Goal: Task Accomplishment & Management: Use online tool/utility

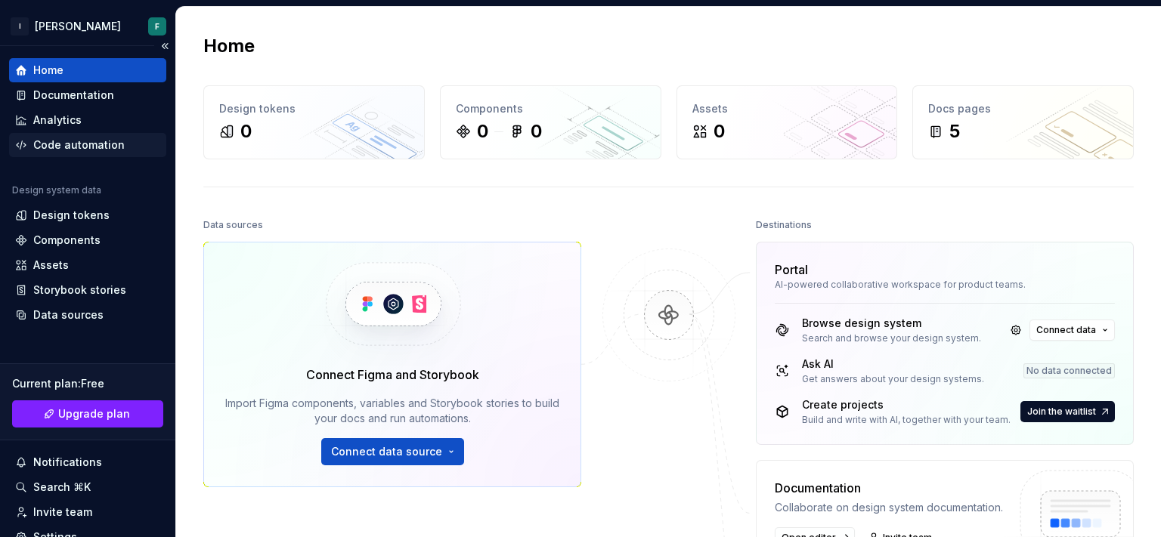
click at [60, 138] on div "Code automation" at bounding box center [78, 145] width 91 height 15
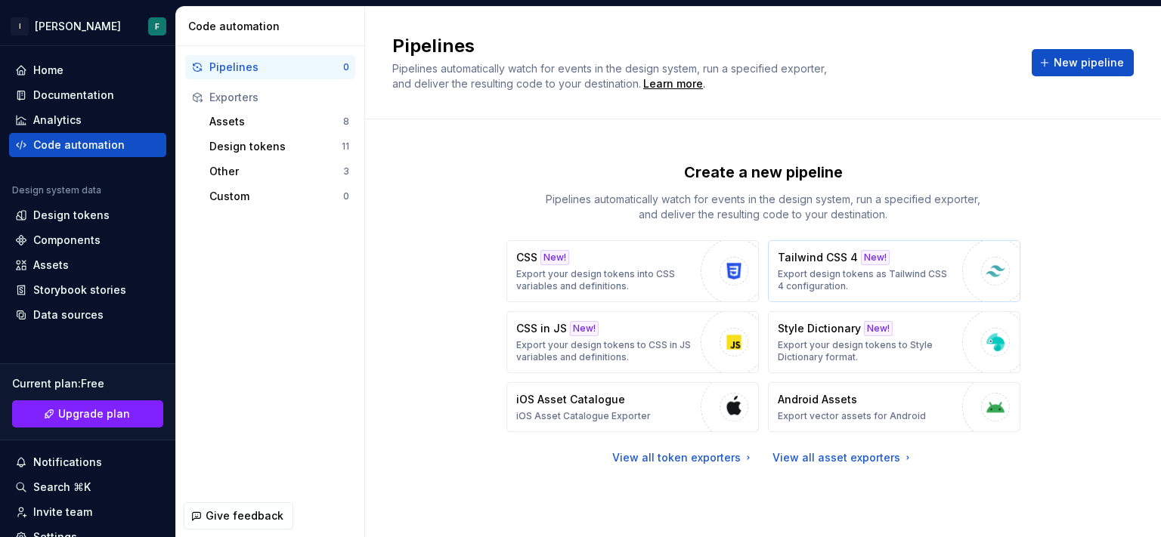
click at [862, 272] on p "Export design tokens as Tailwind CSS 4 configuration." at bounding box center [866, 280] width 177 height 24
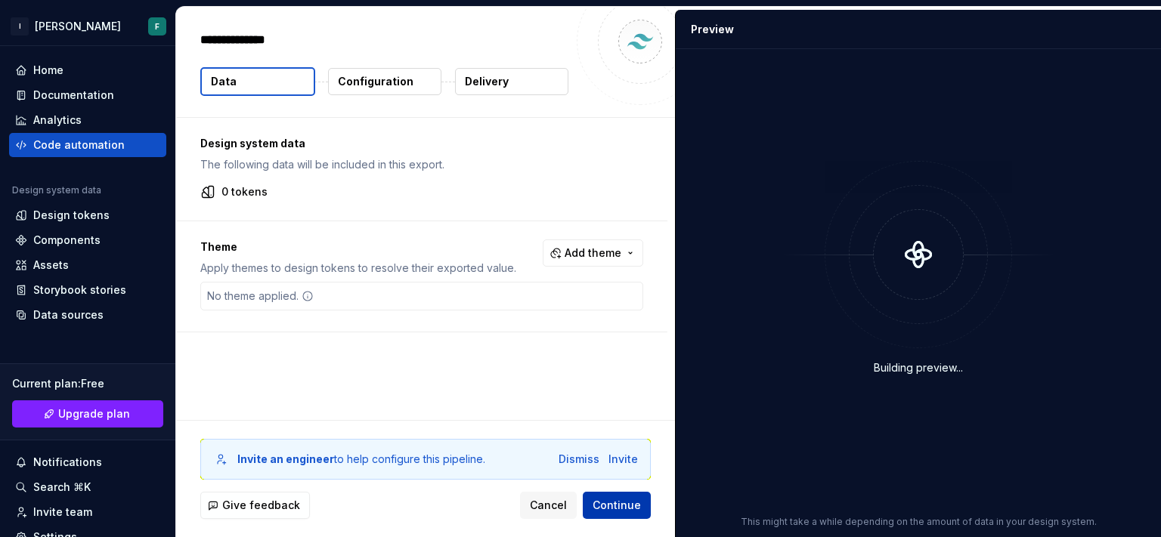
click at [613, 512] on span "Continue" at bounding box center [616, 505] width 48 height 15
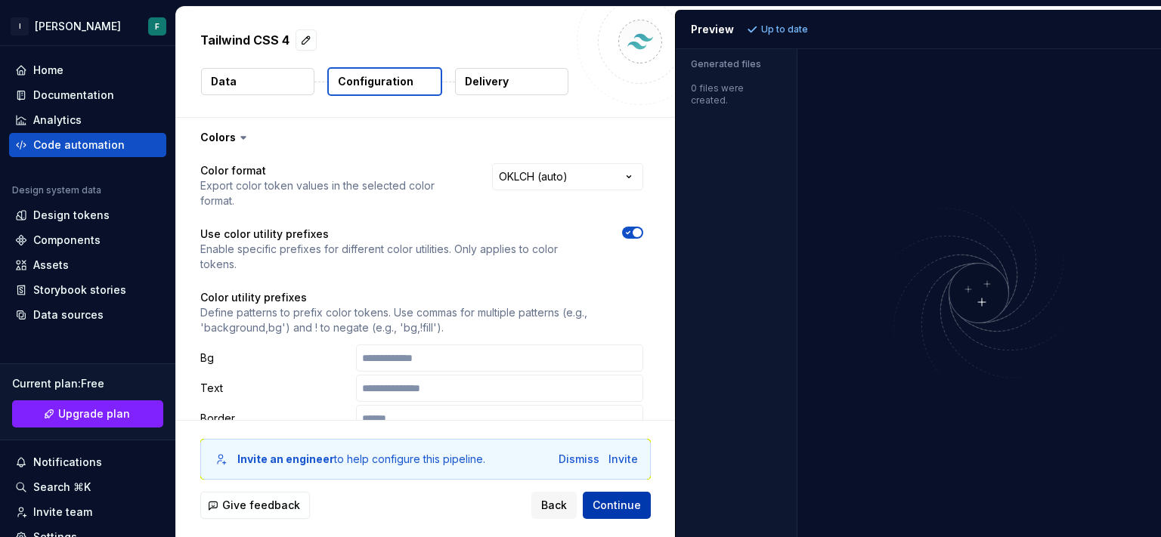
click at [620, 508] on span "Continue" at bounding box center [616, 505] width 48 height 15
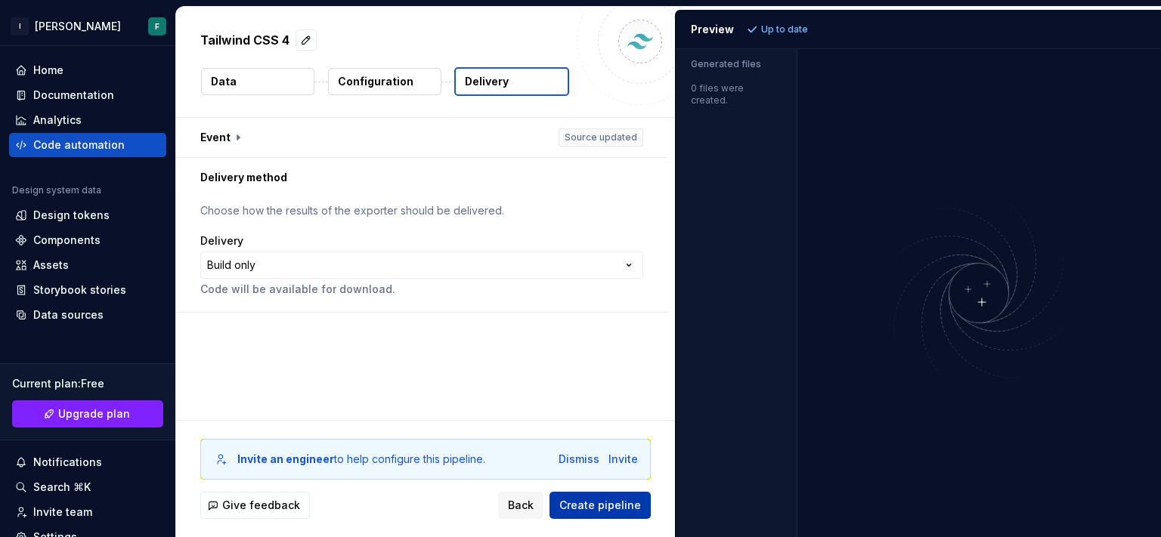
click at [620, 508] on span "Create pipeline" at bounding box center [600, 505] width 82 height 15
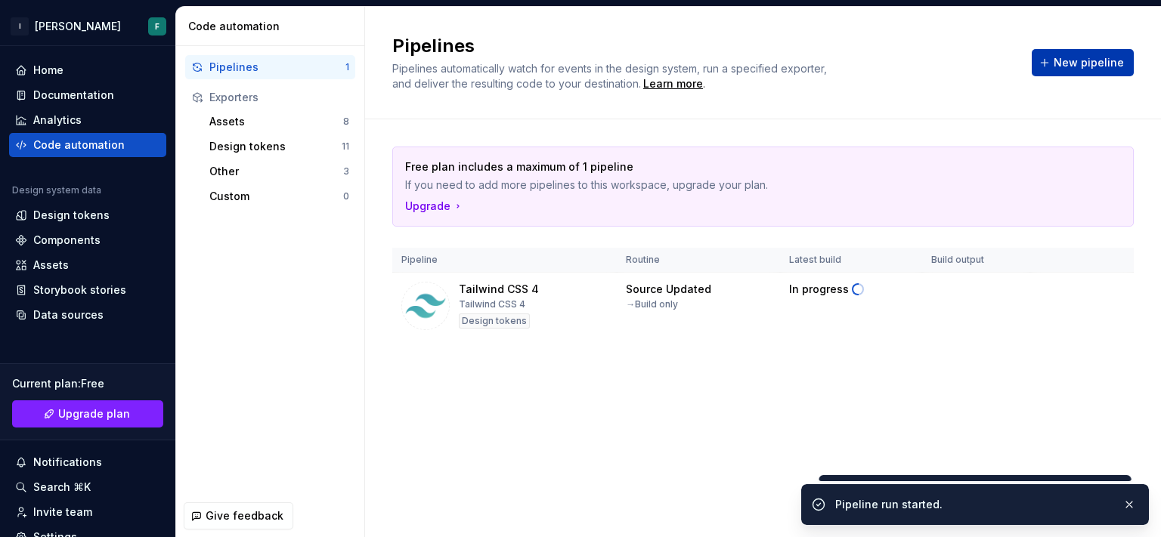
click at [1087, 62] on span "New pipeline" at bounding box center [1088, 62] width 70 height 15
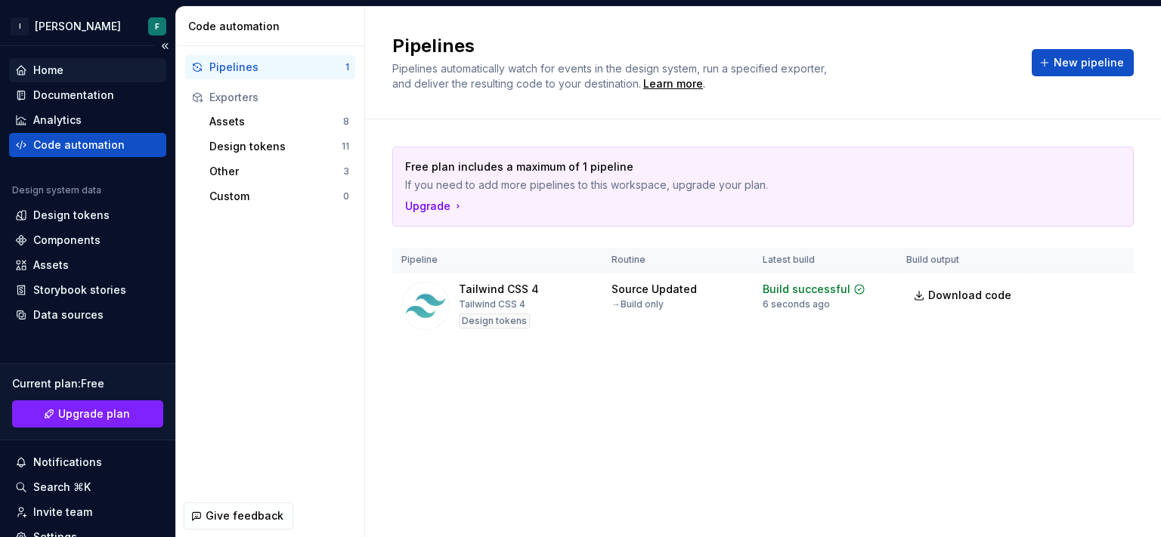
click at [63, 75] on div "Home" at bounding box center [48, 70] width 30 height 15
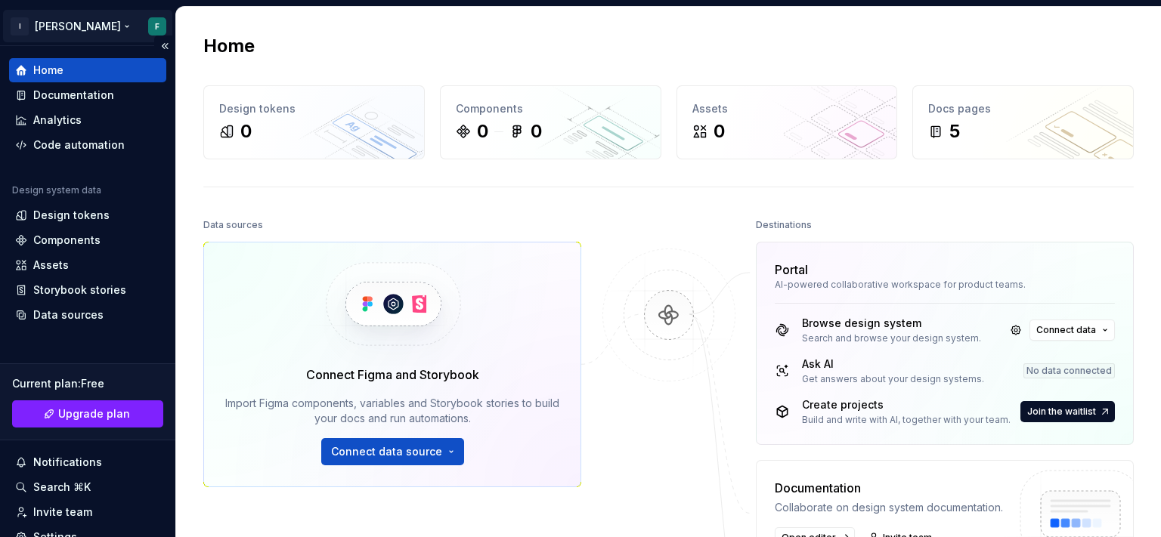
click at [54, 23] on html "I [PERSON_NAME] F Home Documentation Analytics Code automation Design system da…" at bounding box center [580, 268] width 1161 height 537
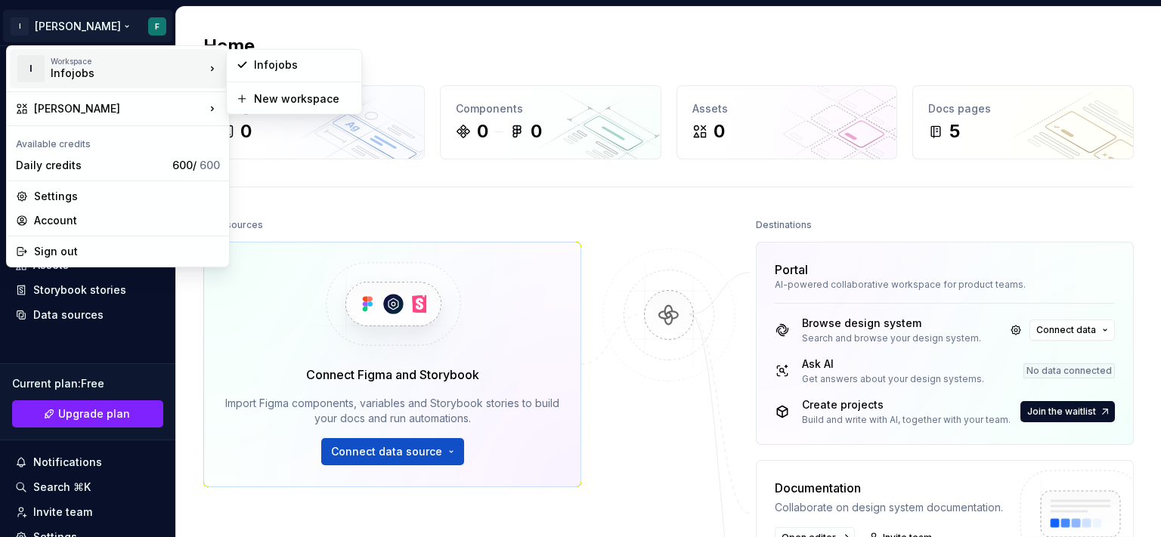
click at [78, 68] on div "Infojobs" at bounding box center [115, 73] width 128 height 15
click at [236, 61] on icon at bounding box center [242, 65] width 12 height 12
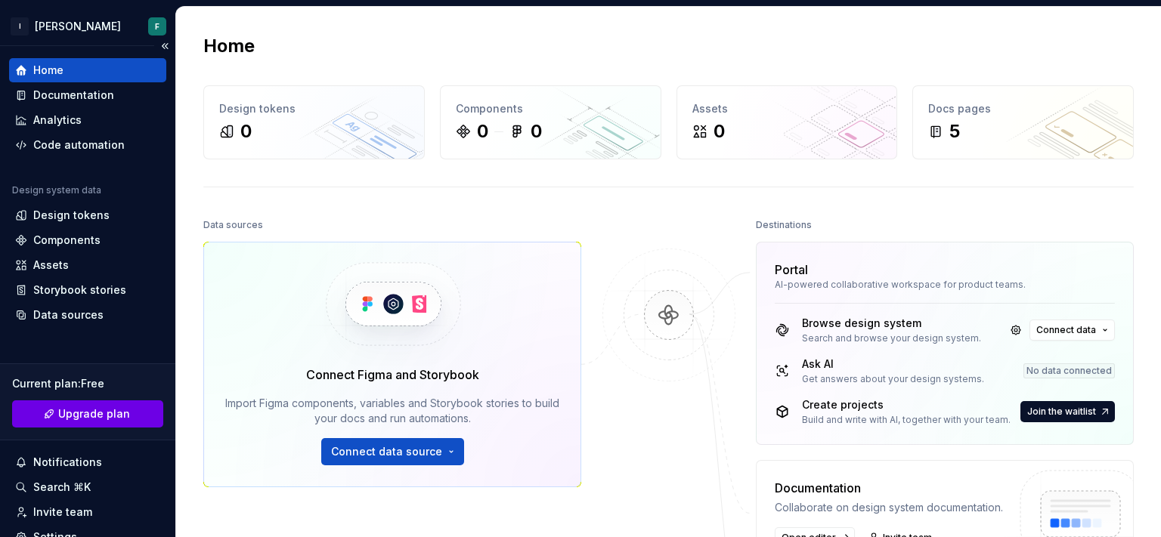
click at [91, 416] on span "Upgrade plan" at bounding box center [94, 414] width 72 height 15
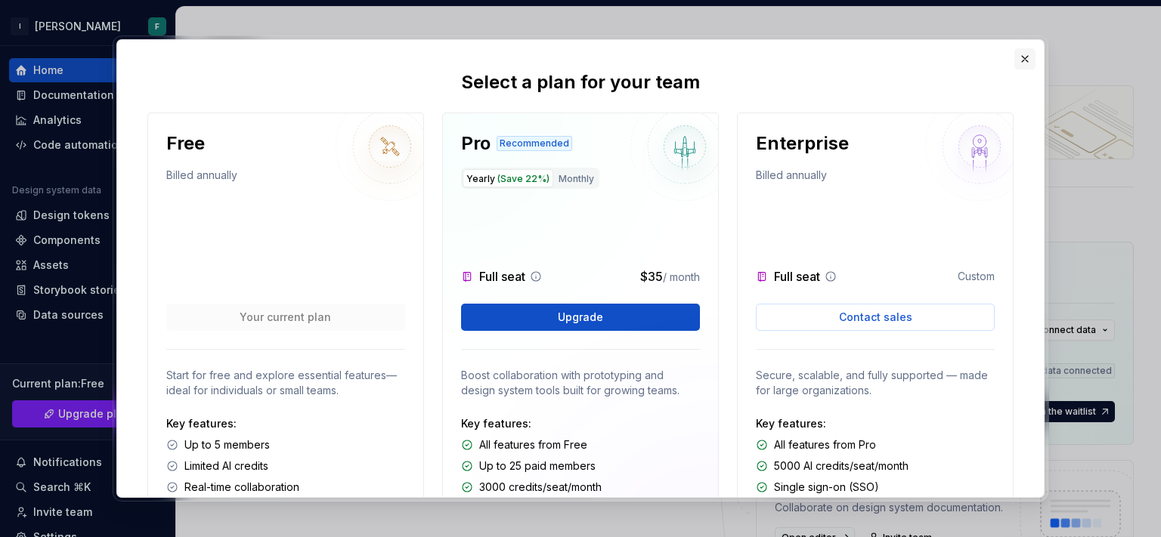
click at [1023, 59] on button "button" at bounding box center [1024, 58] width 21 height 21
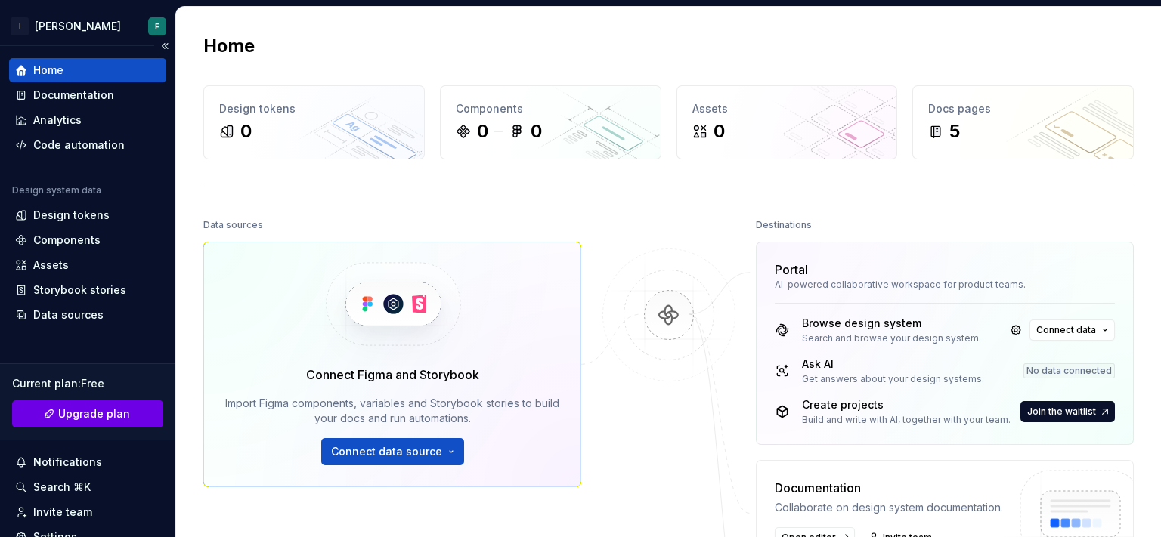
click at [107, 425] on button "Upgrade plan" at bounding box center [87, 414] width 151 height 27
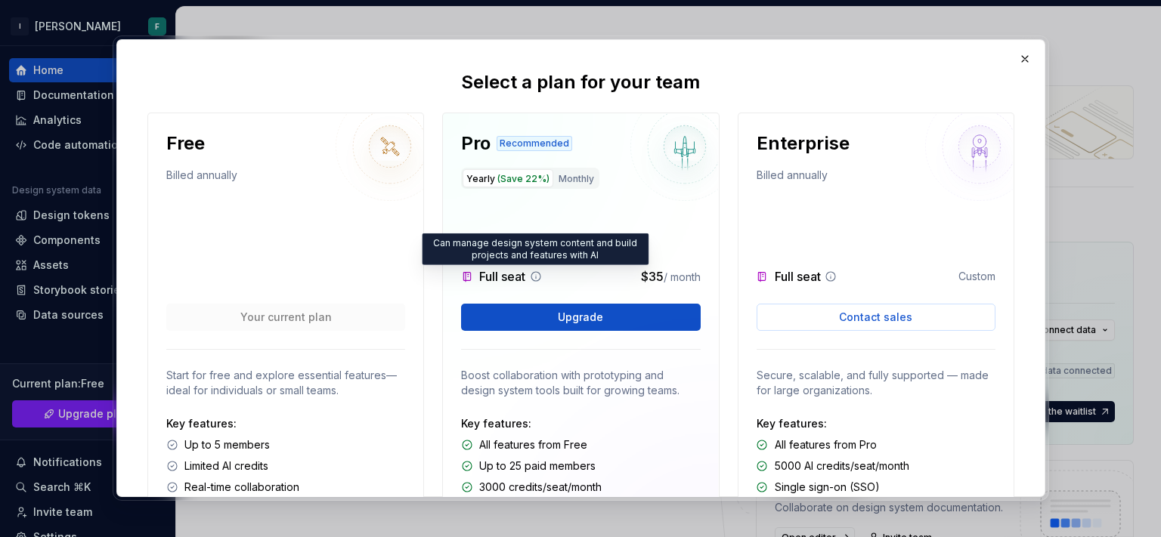
click at [533, 276] on icon at bounding box center [536, 277] width 12 height 12
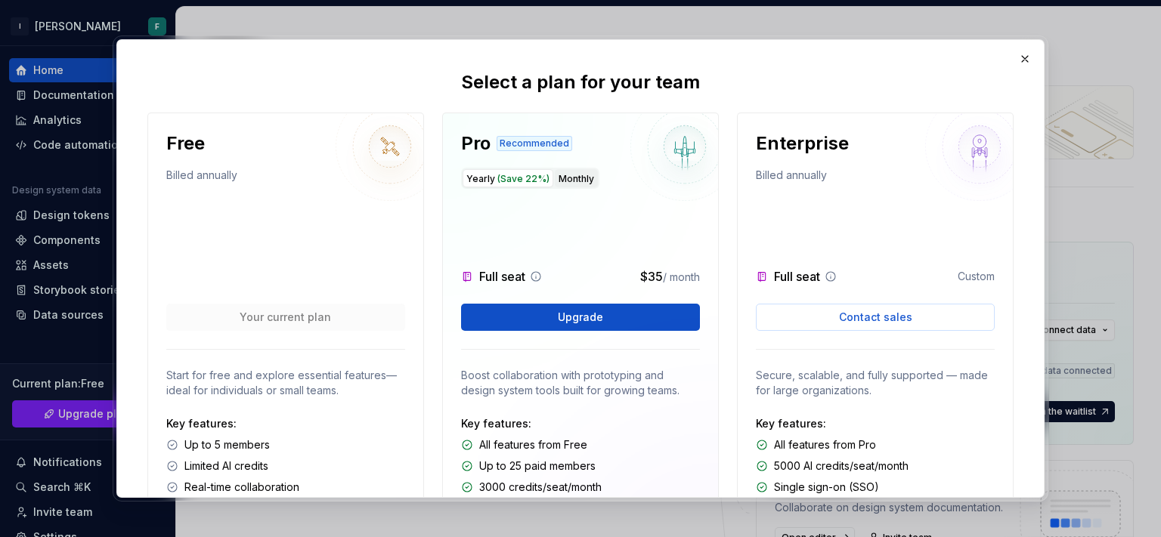
click at [576, 181] on button "Monthly" at bounding box center [576, 178] width 43 height 18
click at [504, 177] on span "(Save 22%)" at bounding box center [523, 178] width 52 height 11
click at [572, 173] on button "Monthly" at bounding box center [576, 178] width 43 height 18
click at [492, 181] on button "Yearly (Save 22%)" at bounding box center [507, 178] width 91 height 18
click at [571, 177] on button "Monthly" at bounding box center [576, 178] width 43 height 18
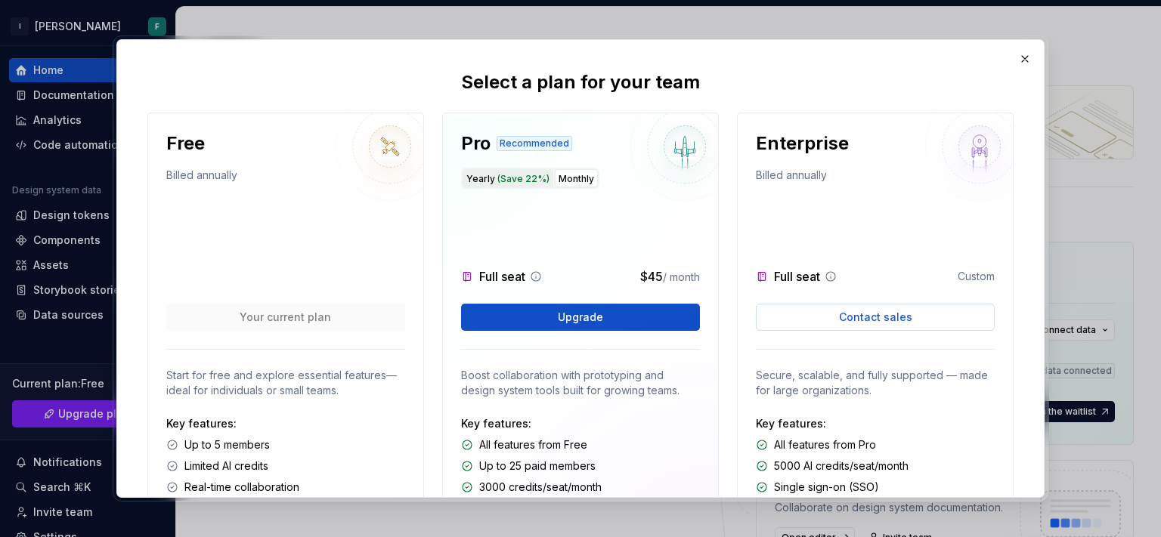
click at [501, 180] on span "(Save 22%)" at bounding box center [523, 178] width 52 height 11
click at [1024, 57] on button "button" at bounding box center [1024, 58] width 21 height 21
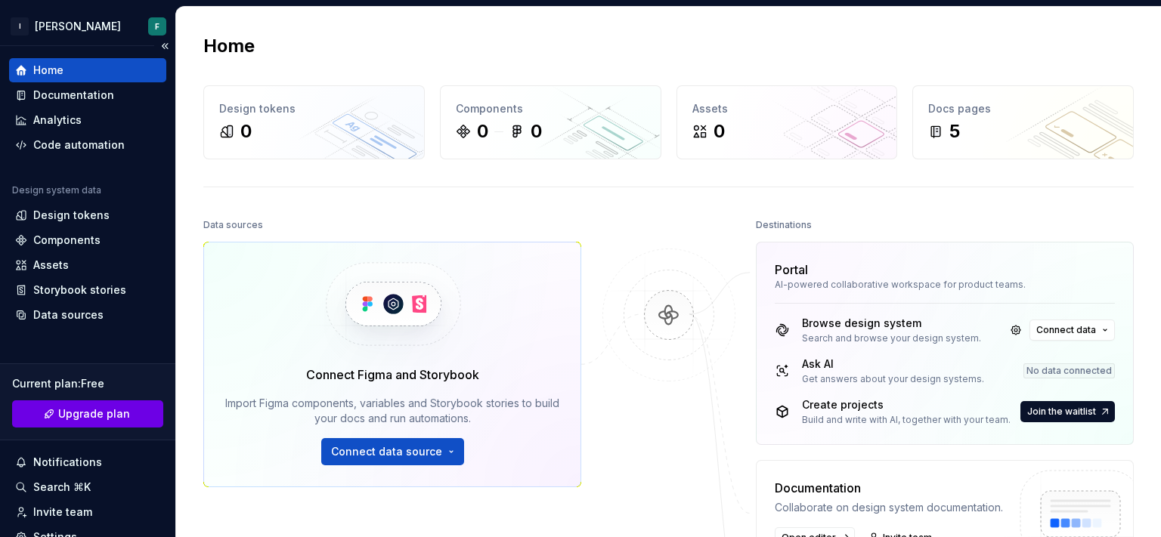
click at [66, 410] on span "Upgrade plan" at bounding box center [94, 414] width 72 height 15
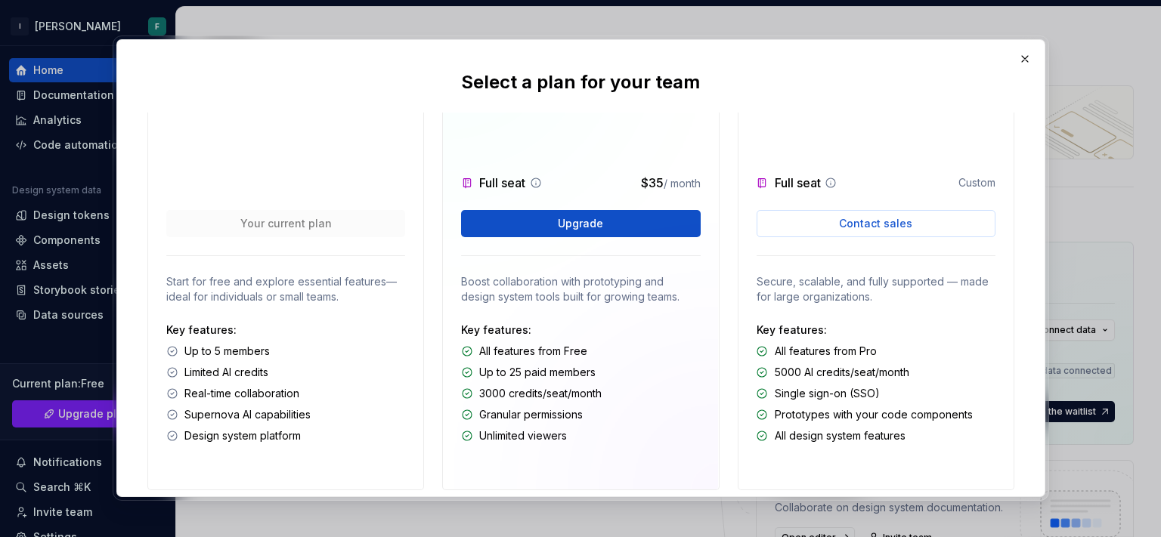
scroll to position [144, 0]
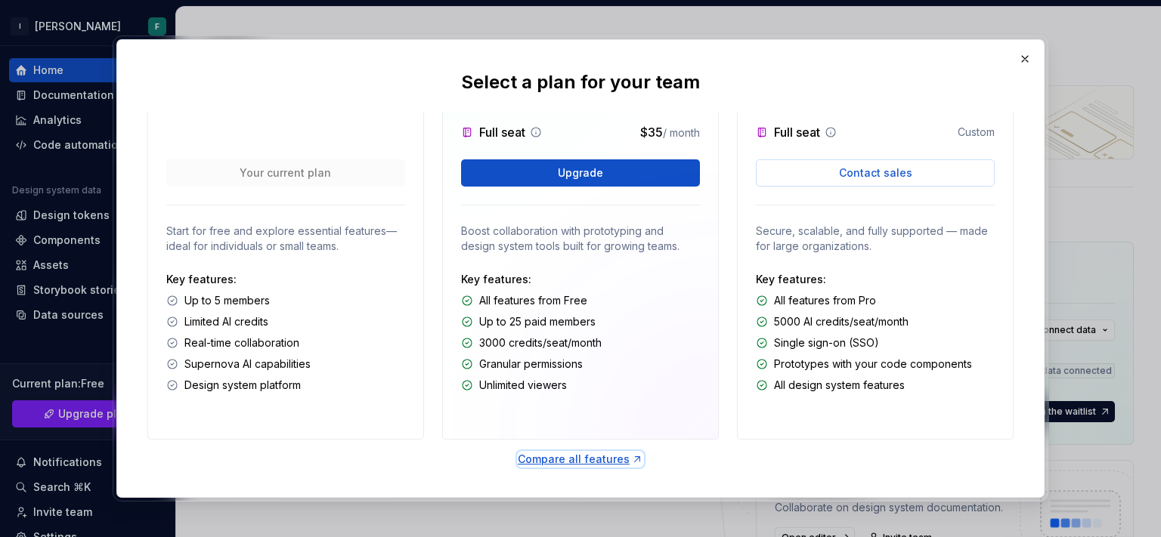
click at [584, 456] on div "Compare all features" at bounding box center [580, 459] width 125 height 15
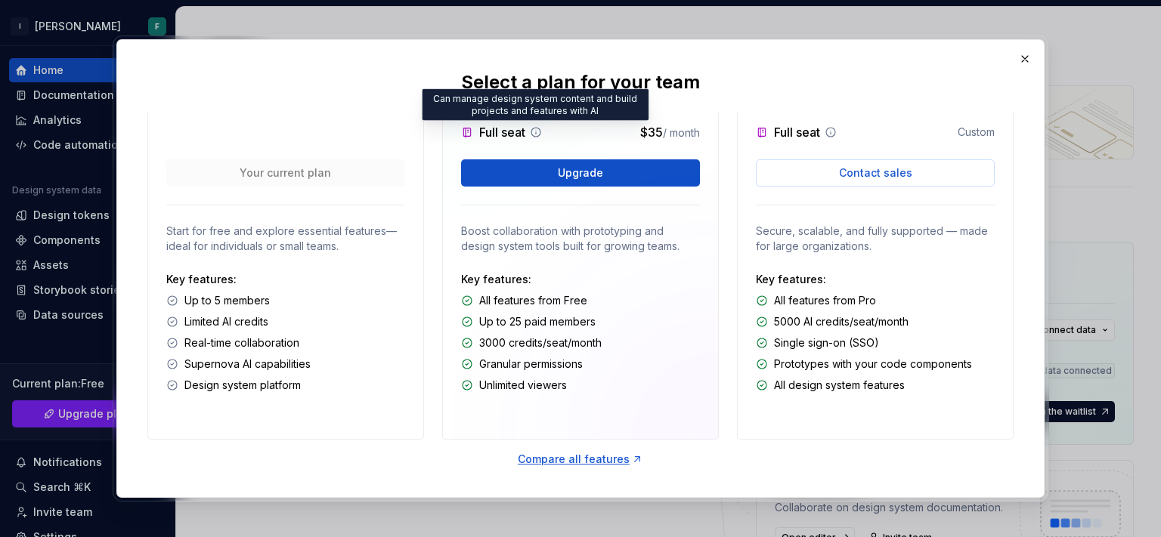
click at [536, 131] on icon at bounding box center [536, 132] width 12 height 12
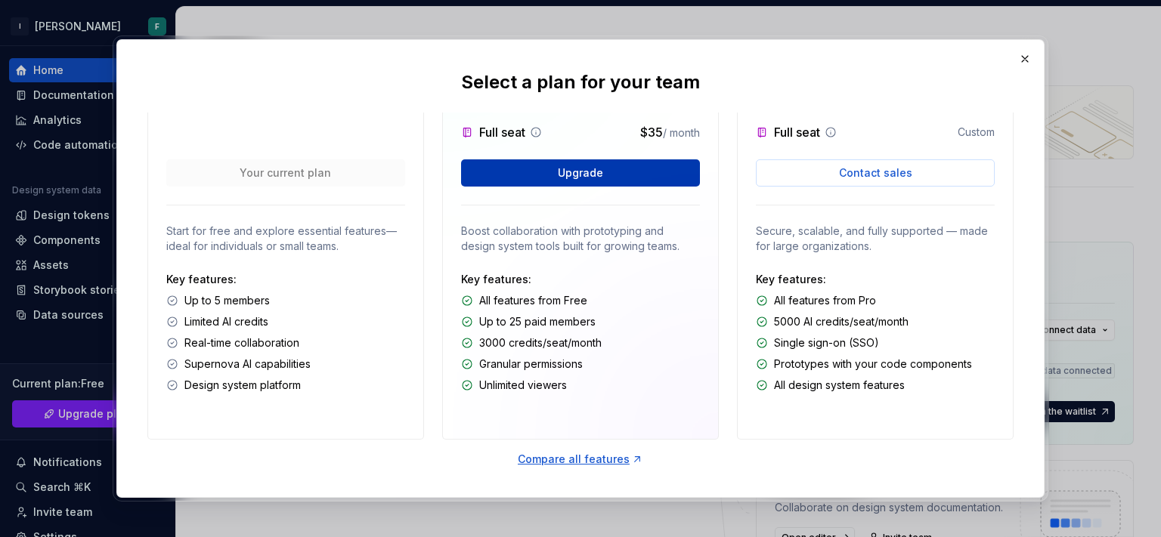
click at [588, 175] on span "Upgrade" at bounding box center [580, 173] width 45 height 15
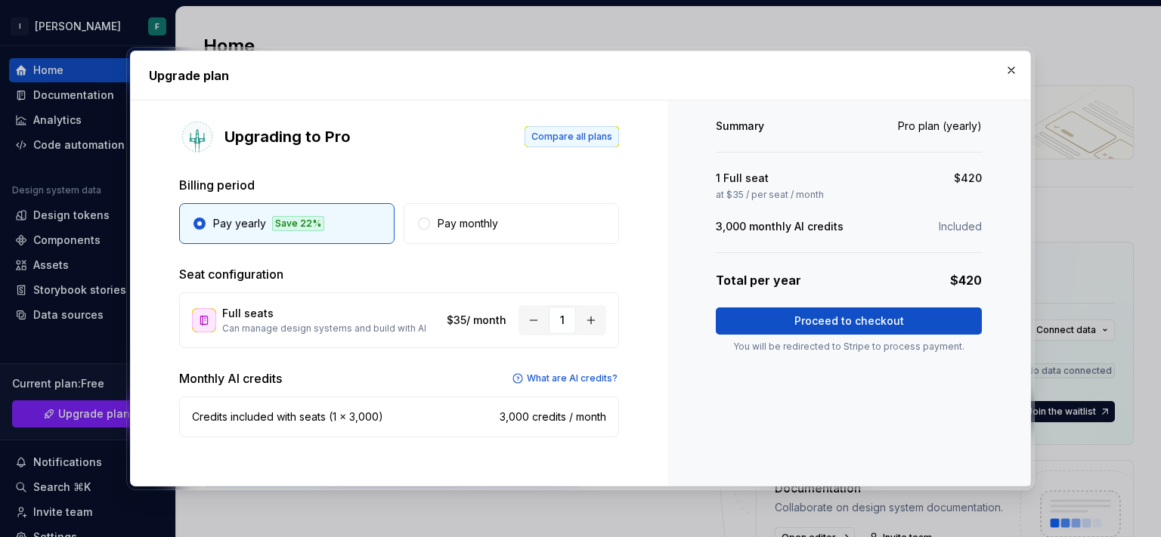
click at [586, 132] on span "Compare all plans" at bounding box center [571, 137] width 81 height 12
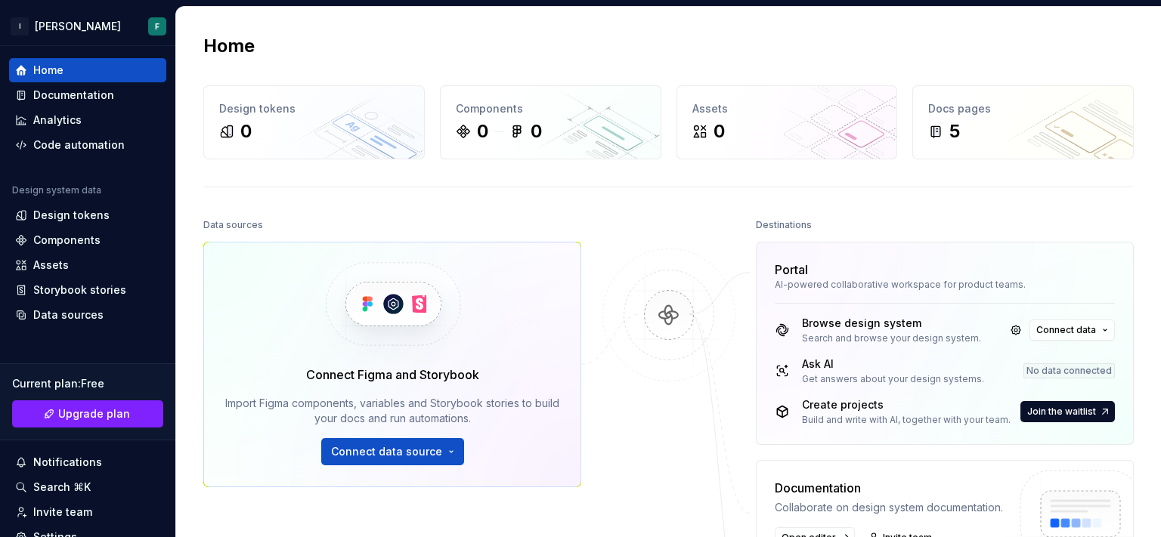
scroll to position [67, 0]
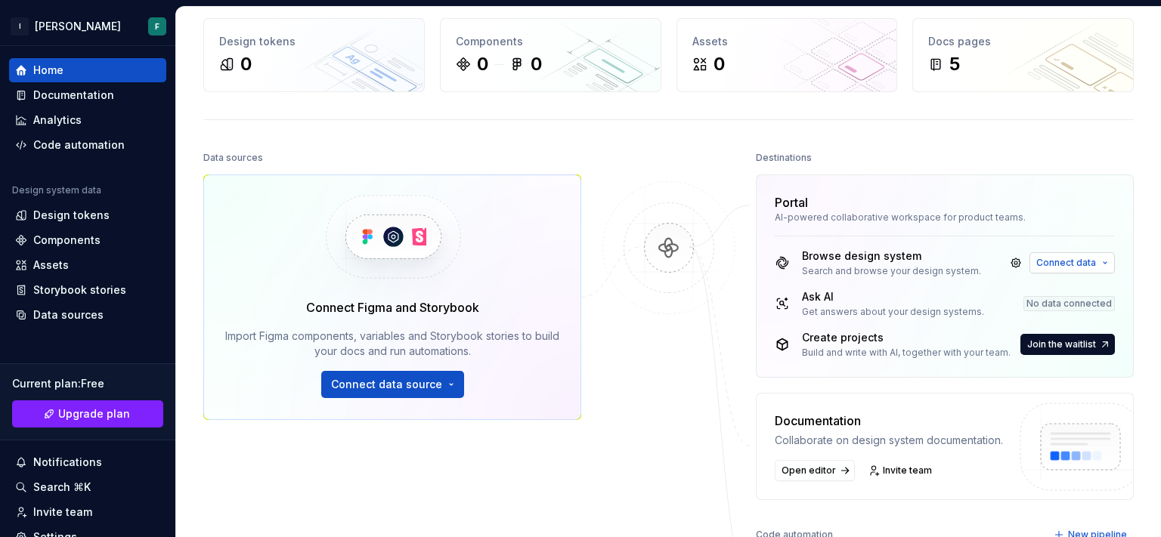
click at [1076, 268] on button "Connect data" at bounding box center [1071, 262] width 85 height 21
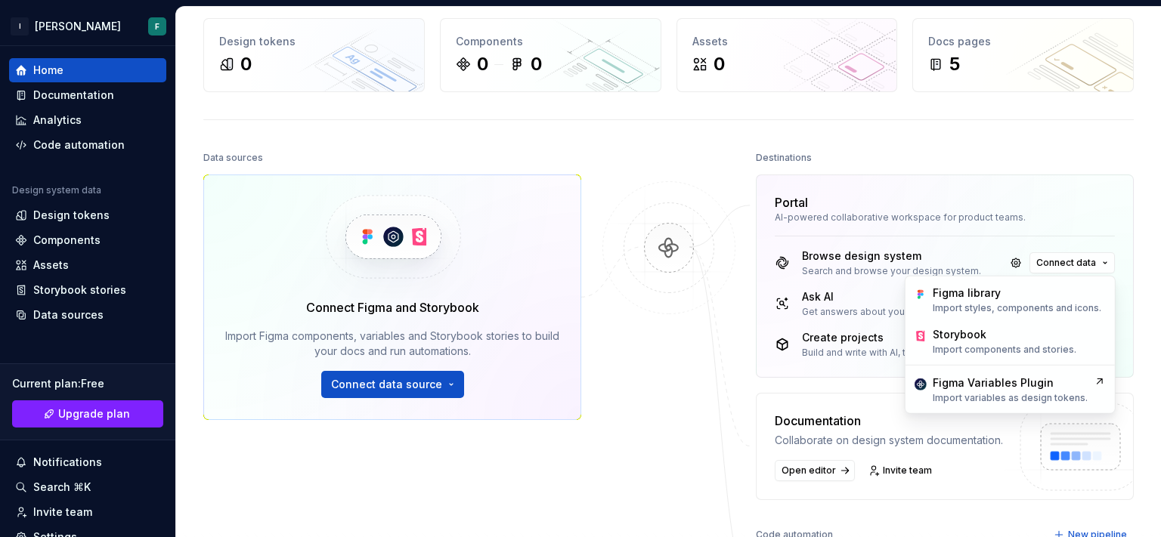
click at [907, 217] on div "AI-powered collaborative workspace for product teams." at bounding box center [945, 218] width 340 height 12
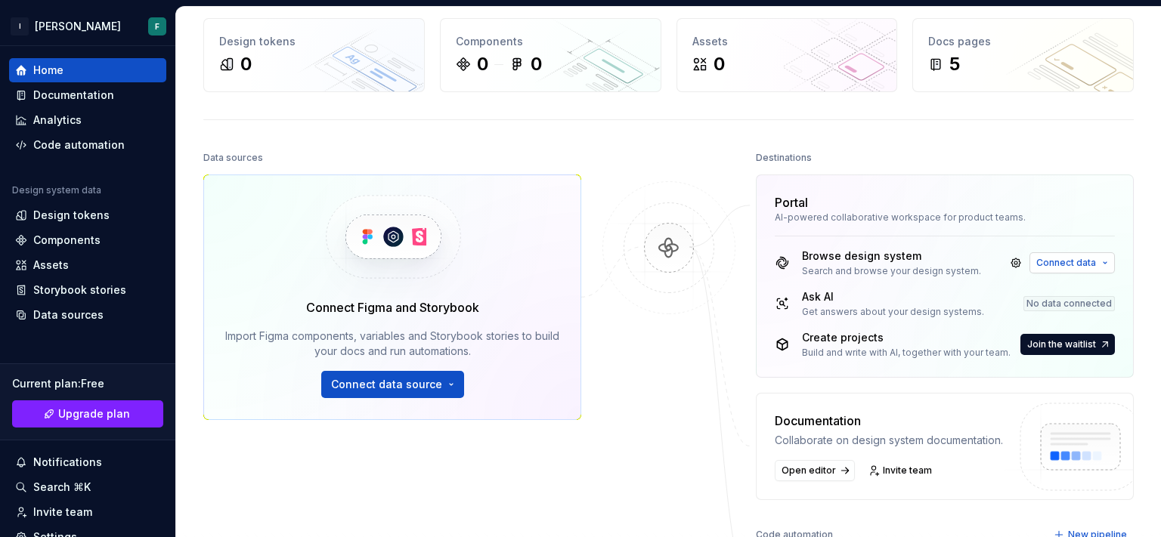
click at [1041, 260] on span "Connect data" at bounding box center [1066, 263] width 60 height 12
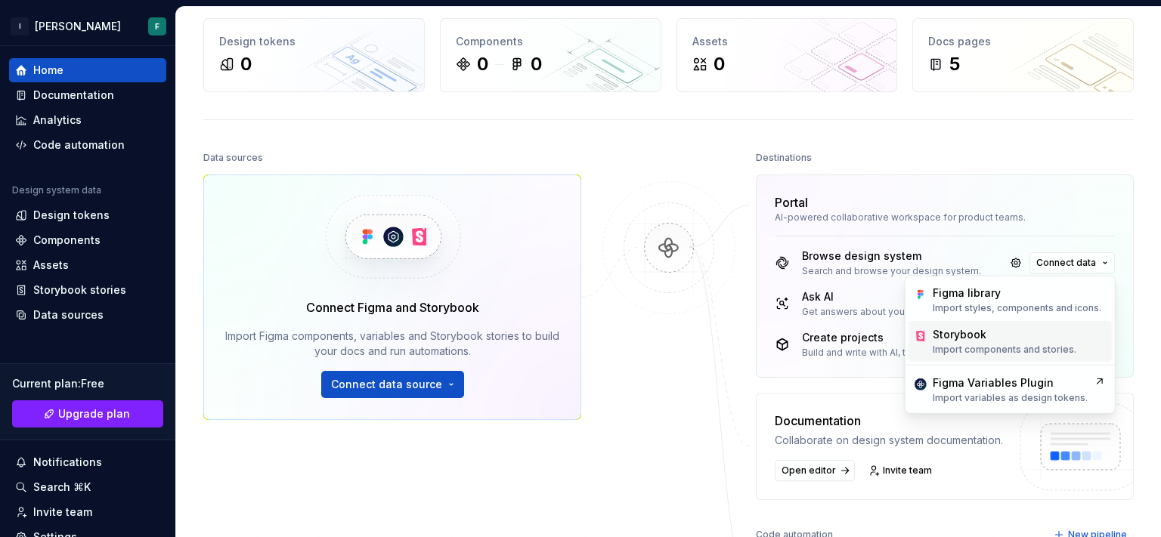
click at [1001, 354] on p "Import components and stories." at bounding box center [1005, 350] width 144 height 12
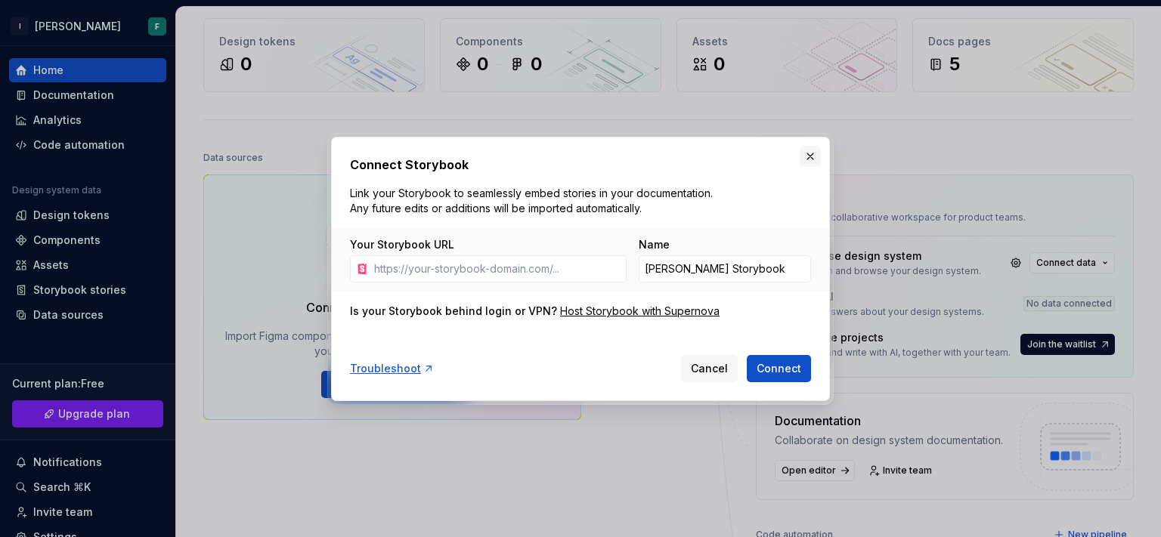
click at [806, 156] on button "button" at bounding box center [810, 156] width 21 height 21
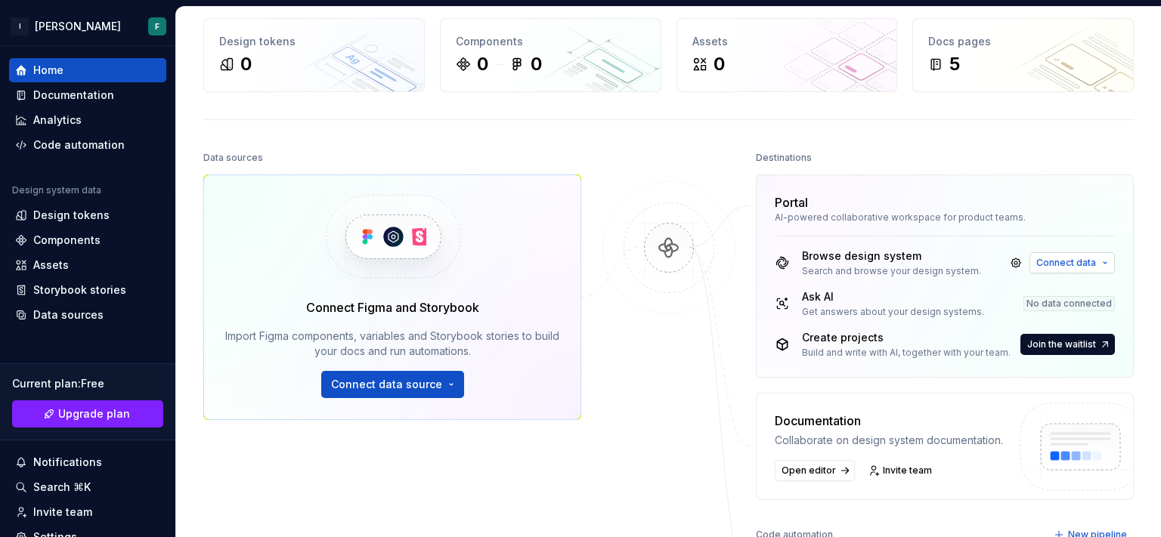
click at [1058, 260] on span "Connect data" at bounding box center [1066, 263] width 60 height 12
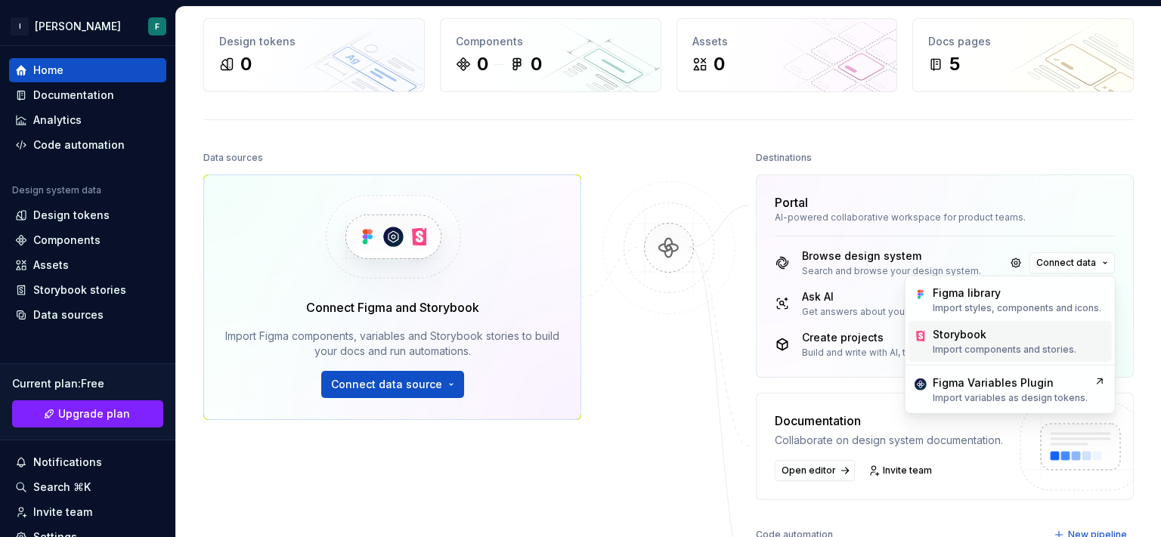
click at [1020, 348] on p "Import components and stories." at bounding box center [1005, 350] width 144 height 12
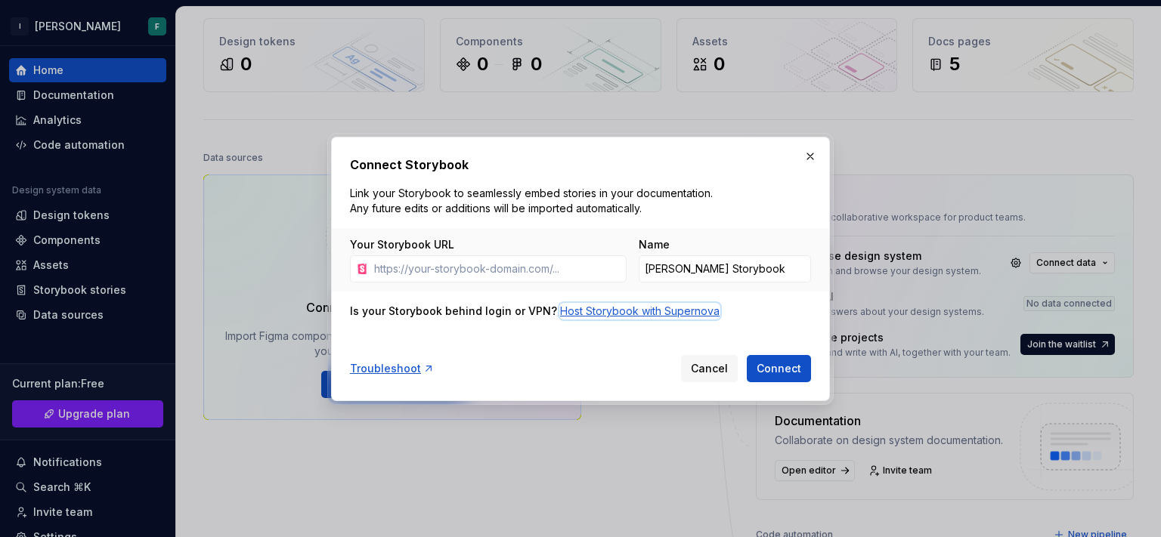
click at [626, 314] on div "Host Storybook with Supernova" at bounding box center [639, 311] width 159 height 15
click at [811, 158] on button "button" at bounding box center [810, 156] width 21 height 21
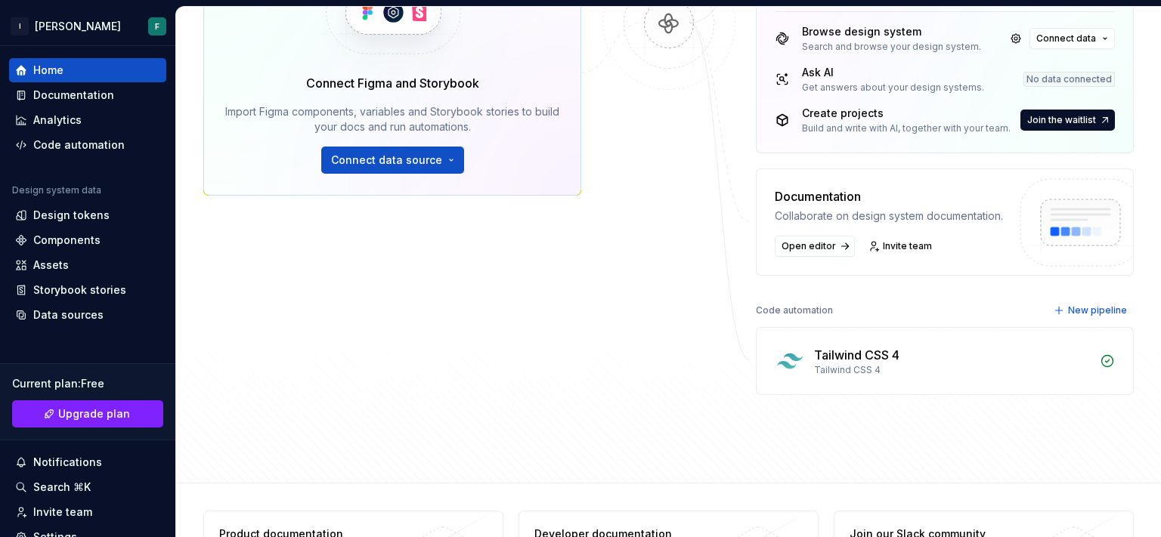
scroll to position [0, 0]
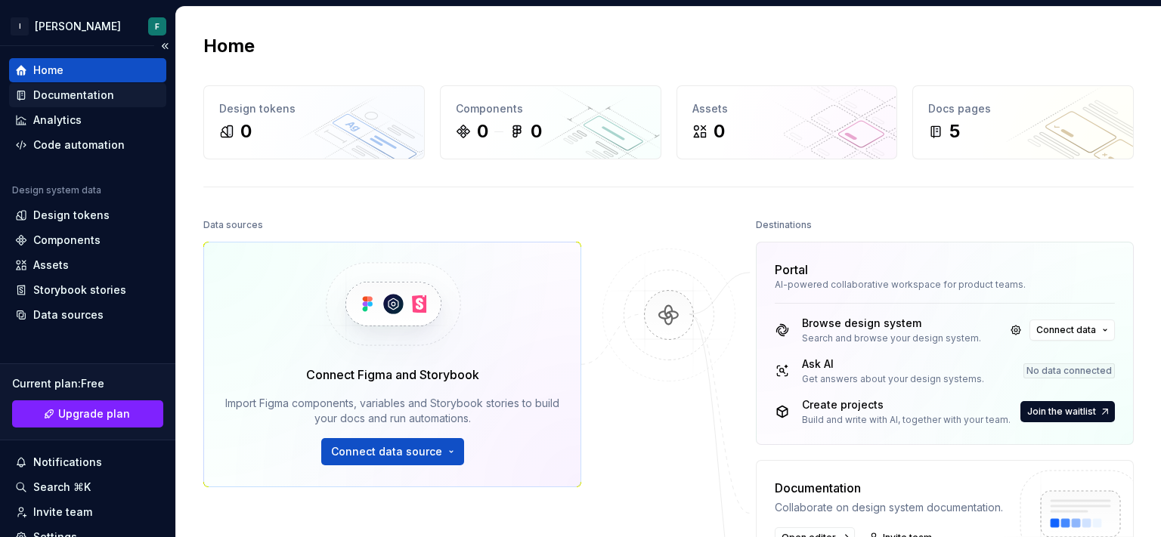
click at [51, 89] on div "Documentation" at bounding box center [73, 95] width 81 height 15
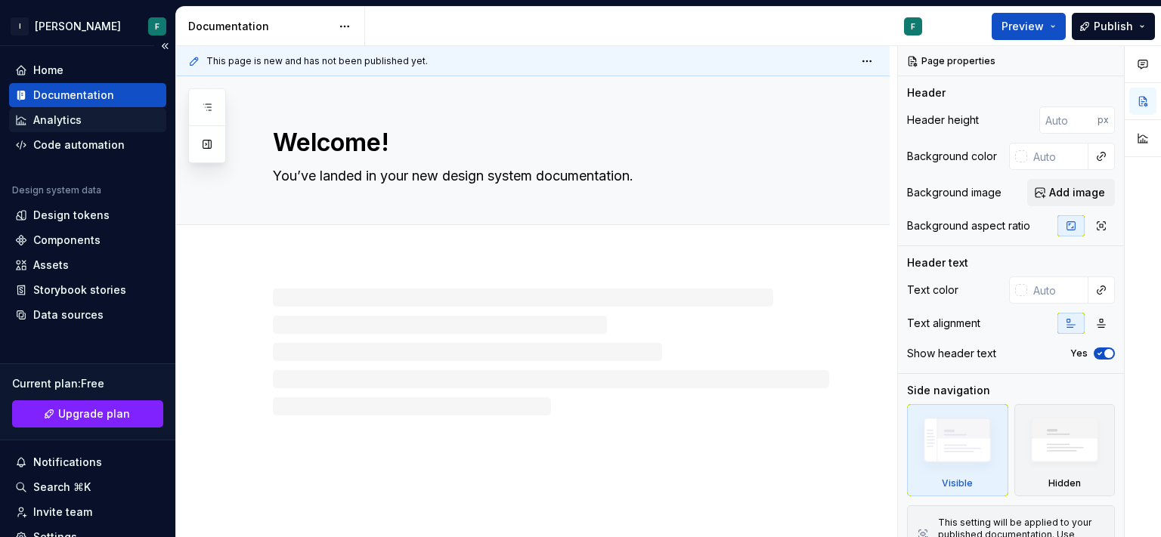
type textarea "*"
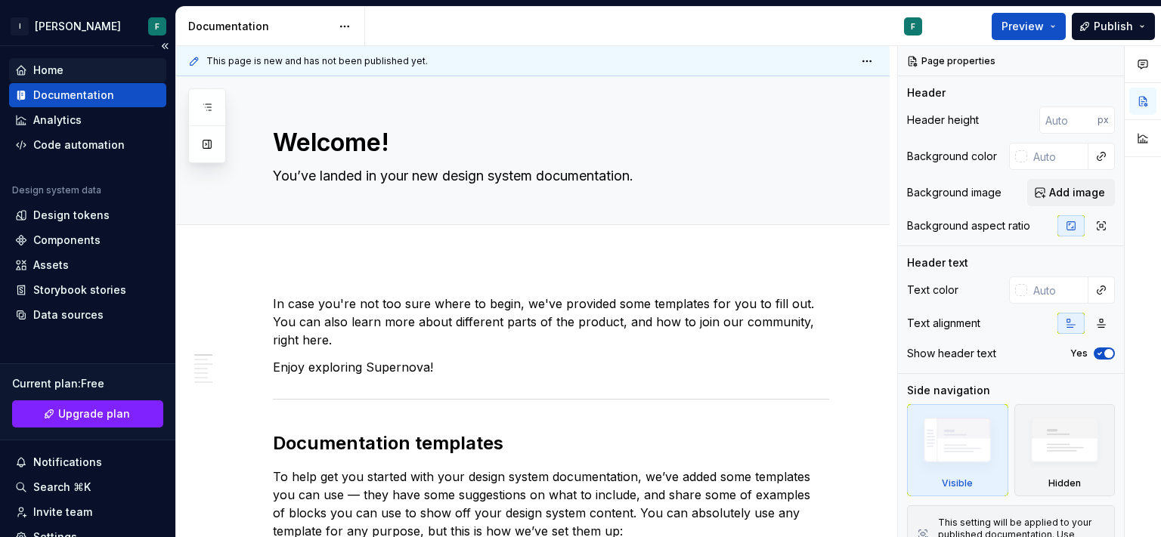
click at [70, 66] on div "Home" at bounding box center [87, 70] width 145 height 15
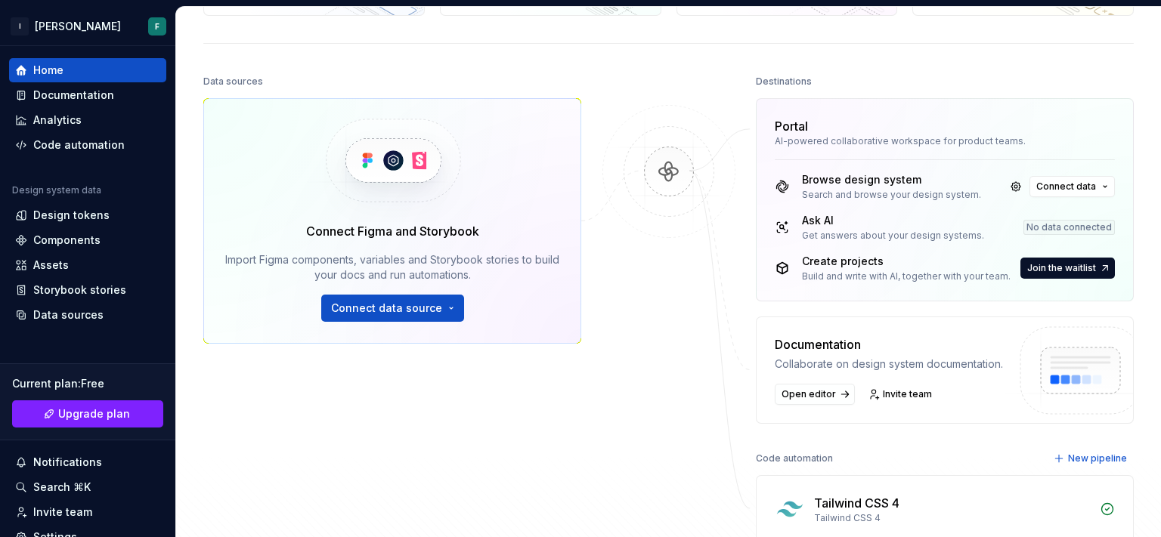
scroll to position [278, 0]
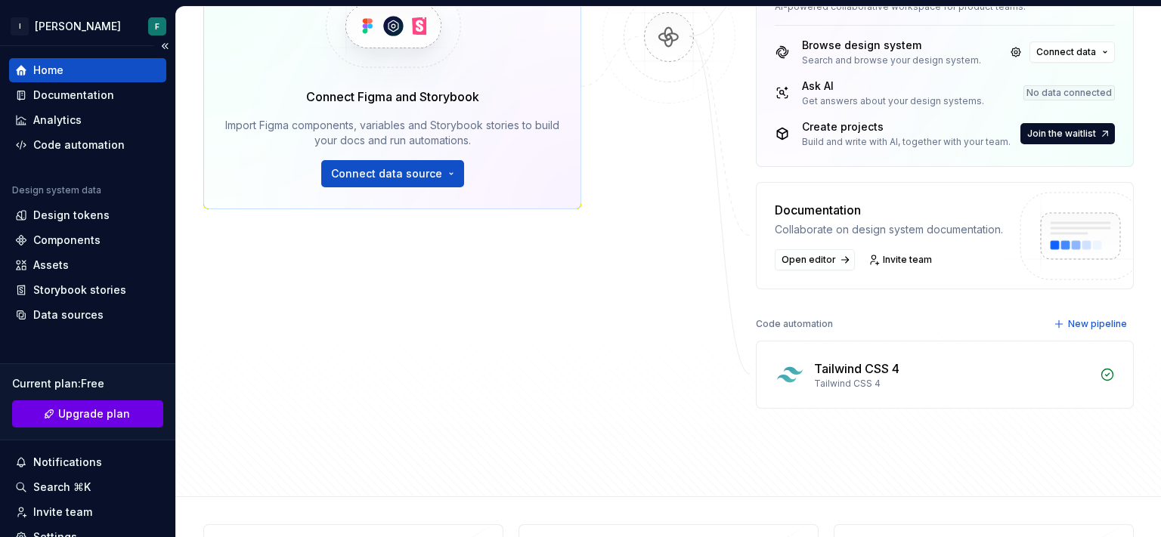
click at [82, 414] on span "Upgrade plan" at bounding box center [94, 414] width 72 height 15
